Goal: Task Accomplishment & Management: Manage account settings

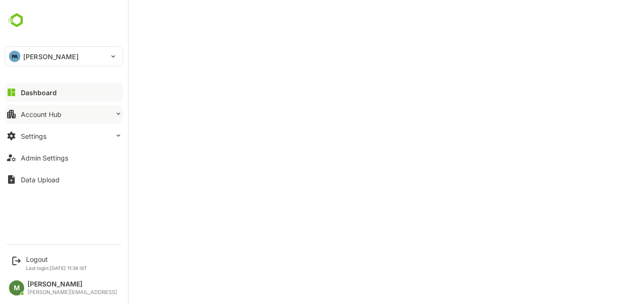
click at [72, 121] on button "Account Hub" at bounding box center [64, 114] width 118 height 19
click at [69, 120] on button "Account Hub" at bounding box center [64, 114] width 118 height 19
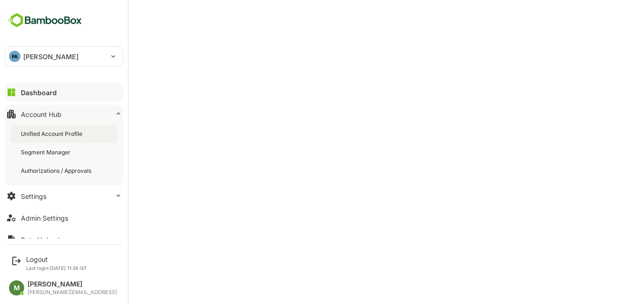
click at [59, 137] on div "Unified Account Profile" at bounding box center [52, 134] width 63 height 8
click at [42, 130] on div "Unified Account Profile" at bounding box center [53, 134] width 65 height 8
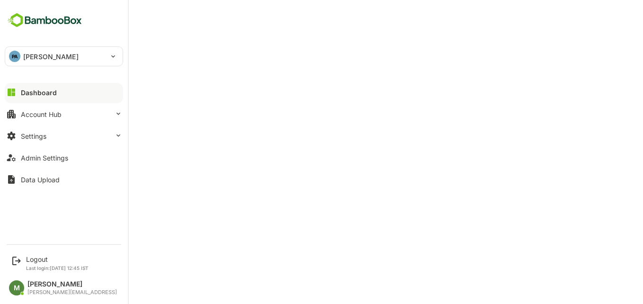
click at [39, 89] on div "Dashboard" at bounding box center [39, 93] width 36 height 8
click at [52, 135] on button "Settings" at bounding box center [64, 135] width 118 height 19
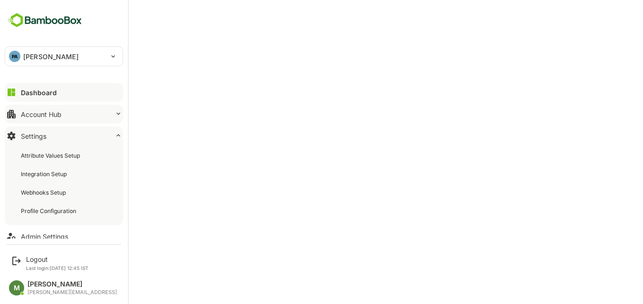
click at [105, 114] on button "Account Hub" at bounding box center [64, 114] width 118 height 19
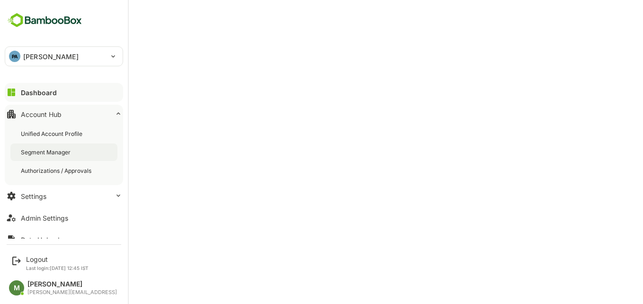
click at [57, 150] on div "Segment Manager" at bounding box center [47, 152] width 52 height 8
click at [44, 129] on div "Unified Account Profile" at bounding box center [63, 134] width 107 height 18
